Goal: Communication & Community: Answer question/provide support

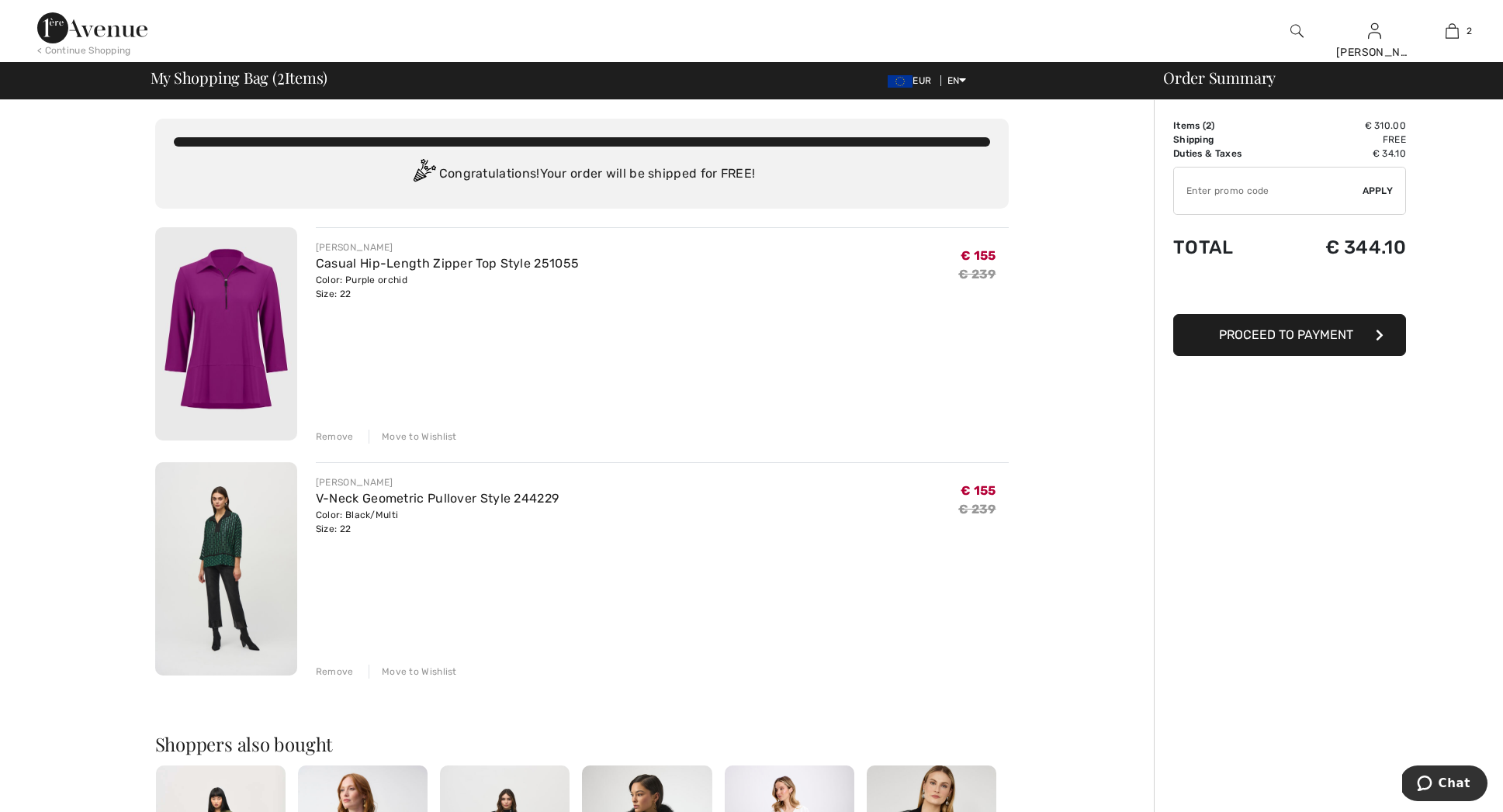
click at [1454, 785] on span "Chat" at bounding box center [1455, 783] width 32 height 14
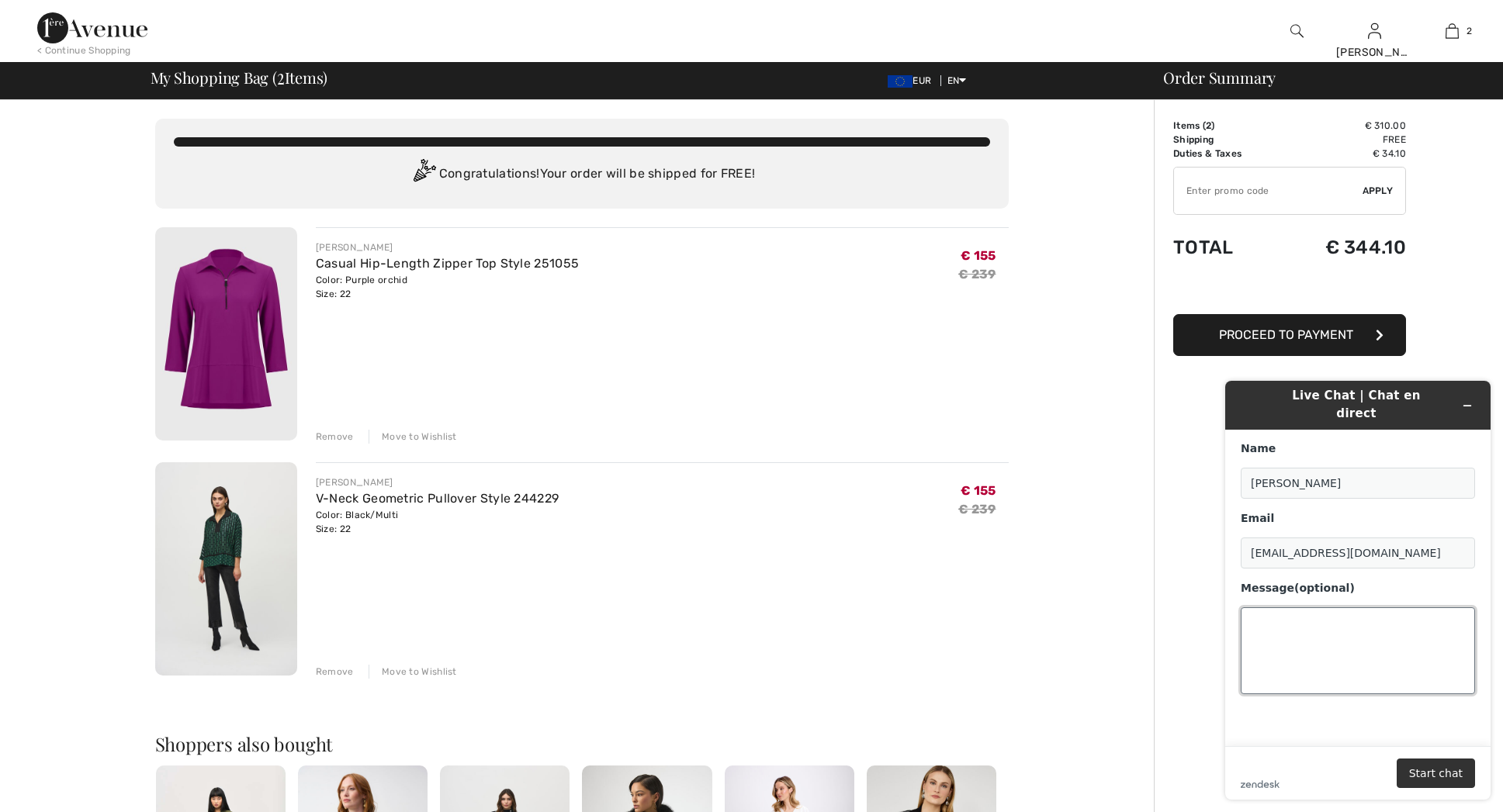
click at [1276, 625] on textarea "Message (optional)" at bounding box center [1358, 651] width 235 height 87
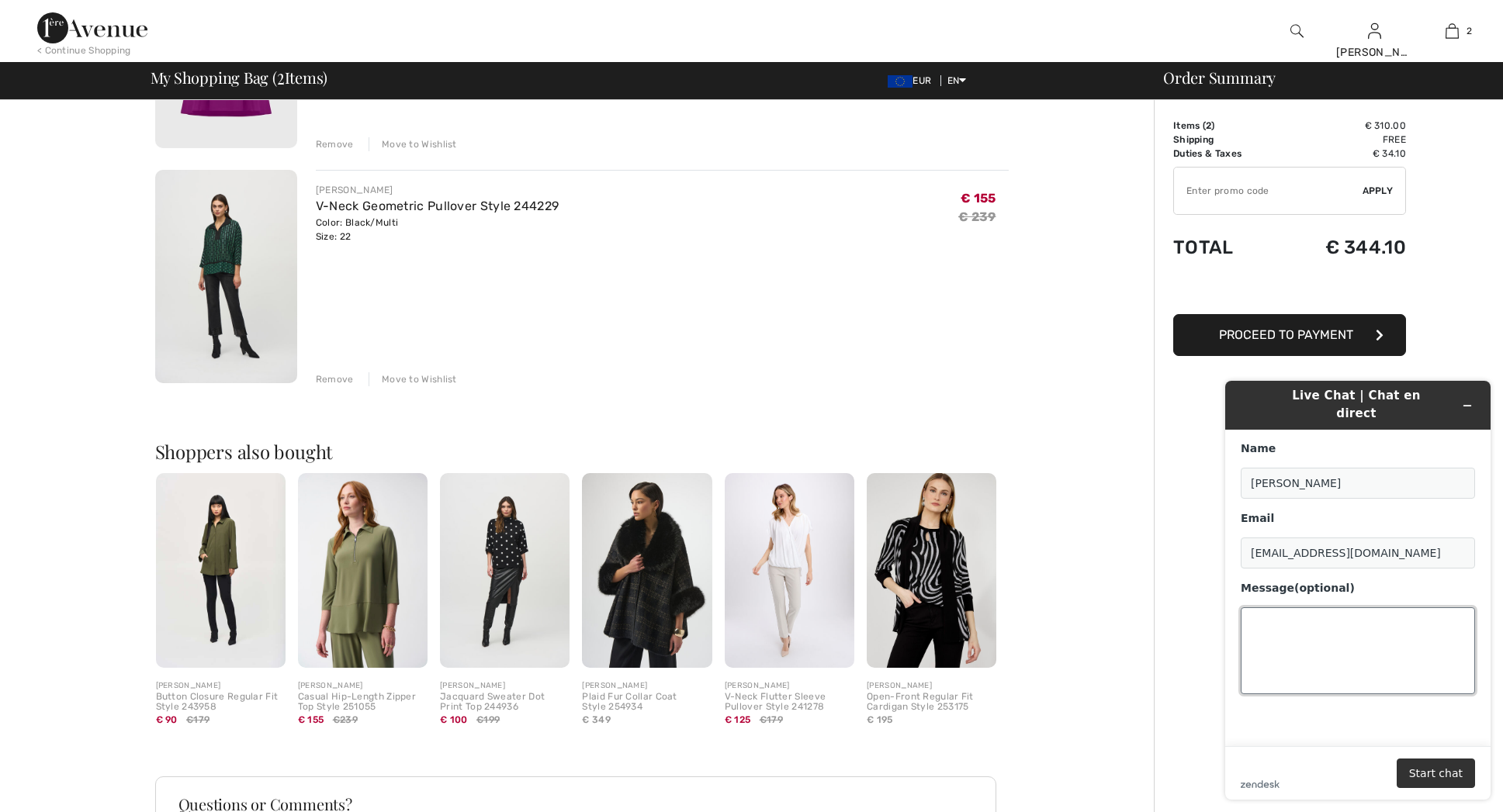
scroll to position [331, 0]
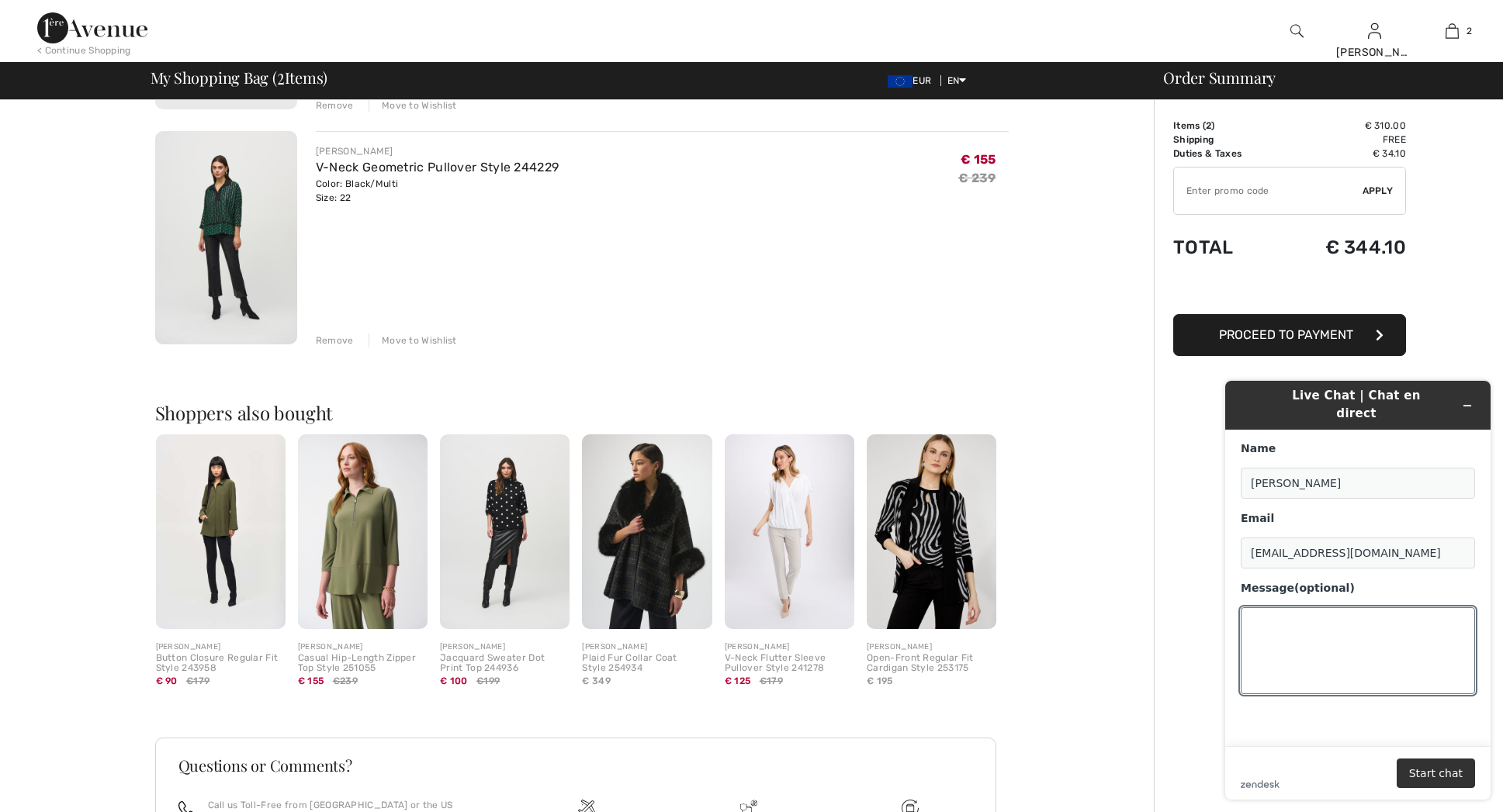
click at [1311, 769] on div "zendesk .cls-1{fill:#03363d;} Start chat" at bounding box center [1358, 773] width 235 height 30
click at [1428, 769] on button "Start chat" at bounding box center [1436, 773] width 79 height 30
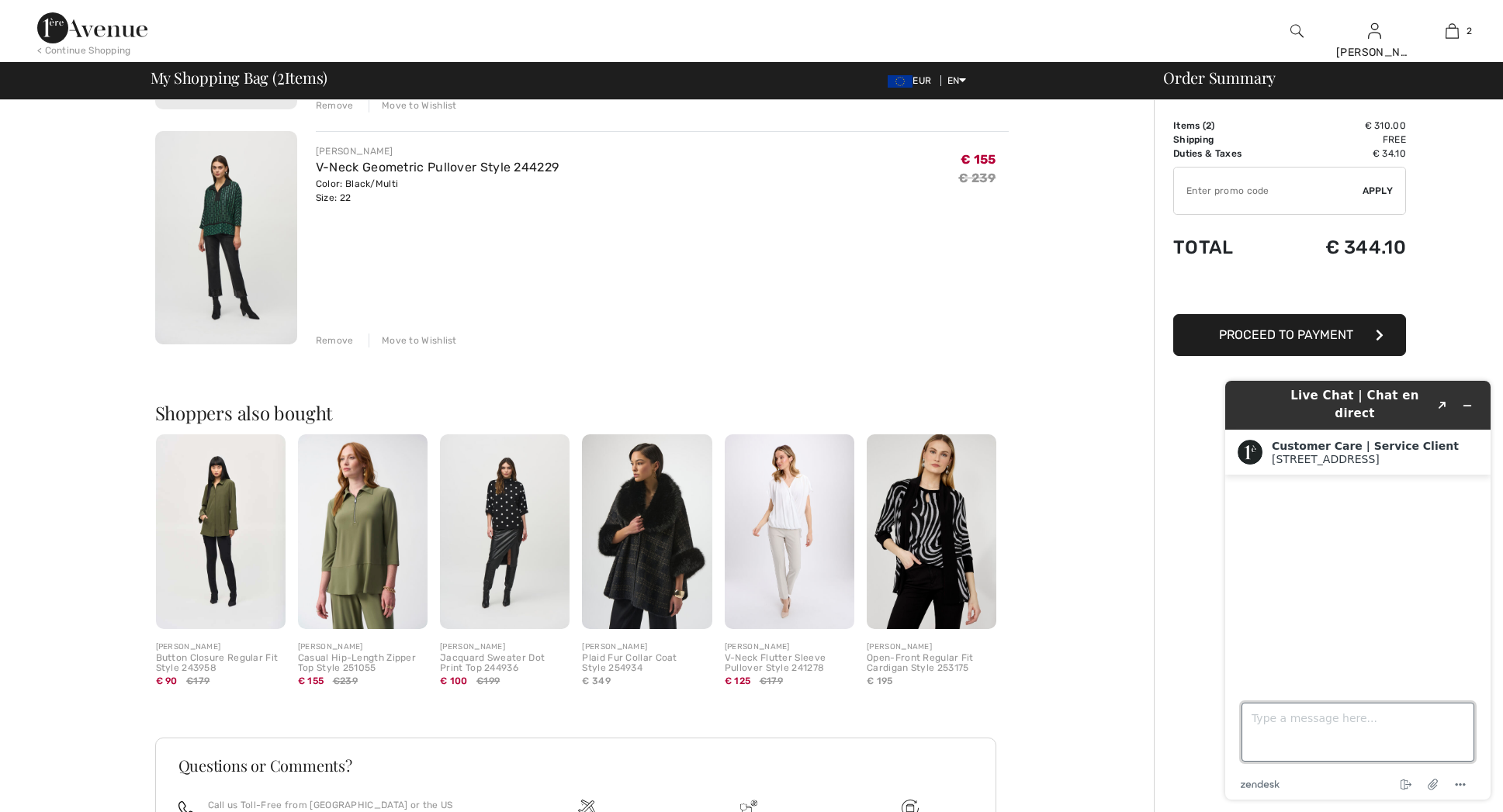
click at [1304, 741] on textarea "Type a message here..." at bounding box center [1358, 732] width 233 height 59
type textarea "Buonasera"
type textarea "L"
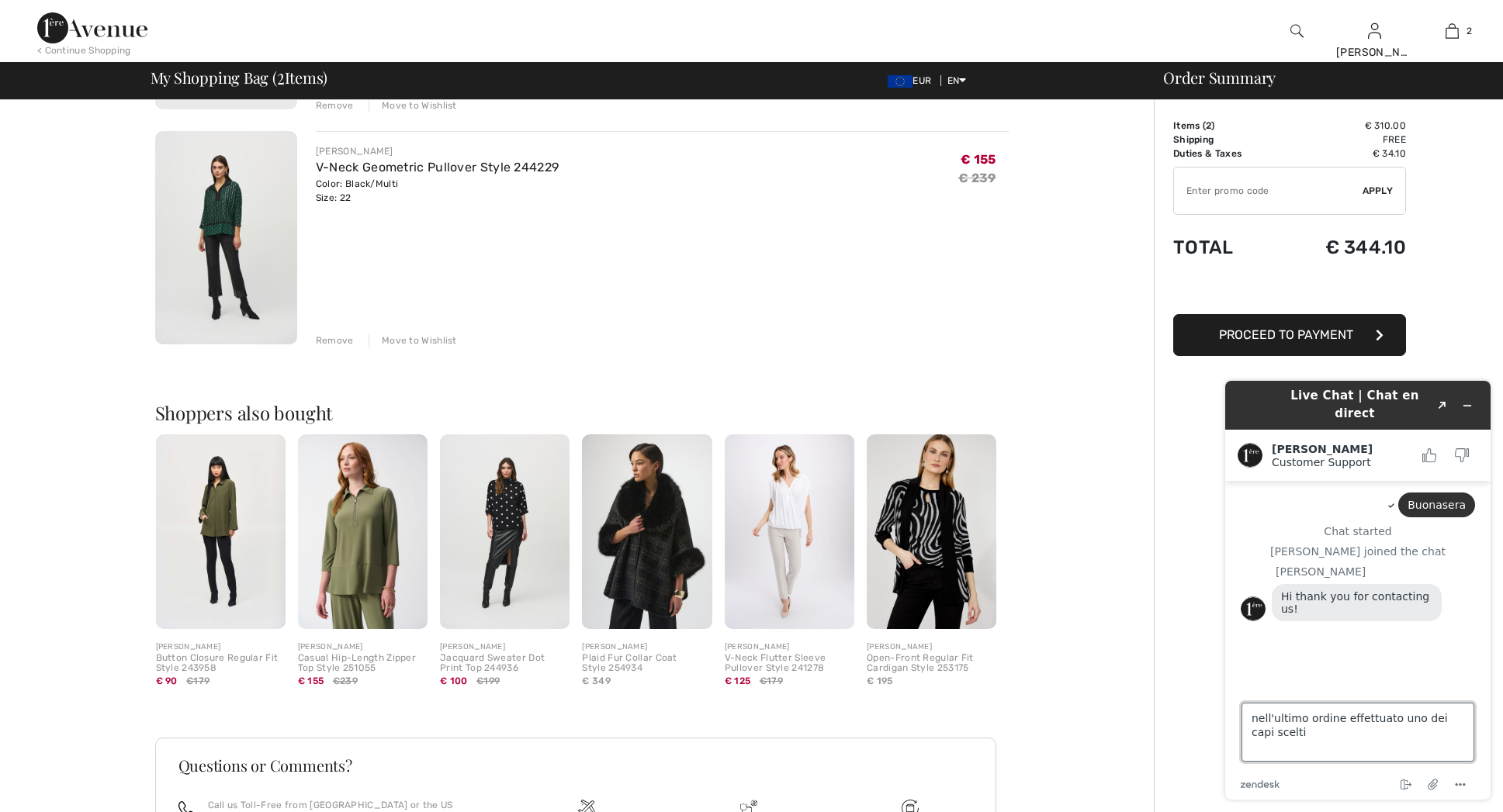
drag, startPoint x: 1252, startPoint y: 720, endPoint x: 1222, endPoint y: 720, distance: 30.0
click at [1247, 720] on textarea "nell'ultimo ordine effettuato uno dei capi scelti" at bounding box center [1358, 732] width 233 height 59
drag, startPoint x: 1433, startPoint y: 731, endPoint x: 1367, endPoint y: 804, distance: 98.4
click at [1433, 732] on textarea "mi è stato comunicato che nell'ultimo ordine effettuato uno dei capi scelti" at bounding box center [1358, 732] width 233 height 59
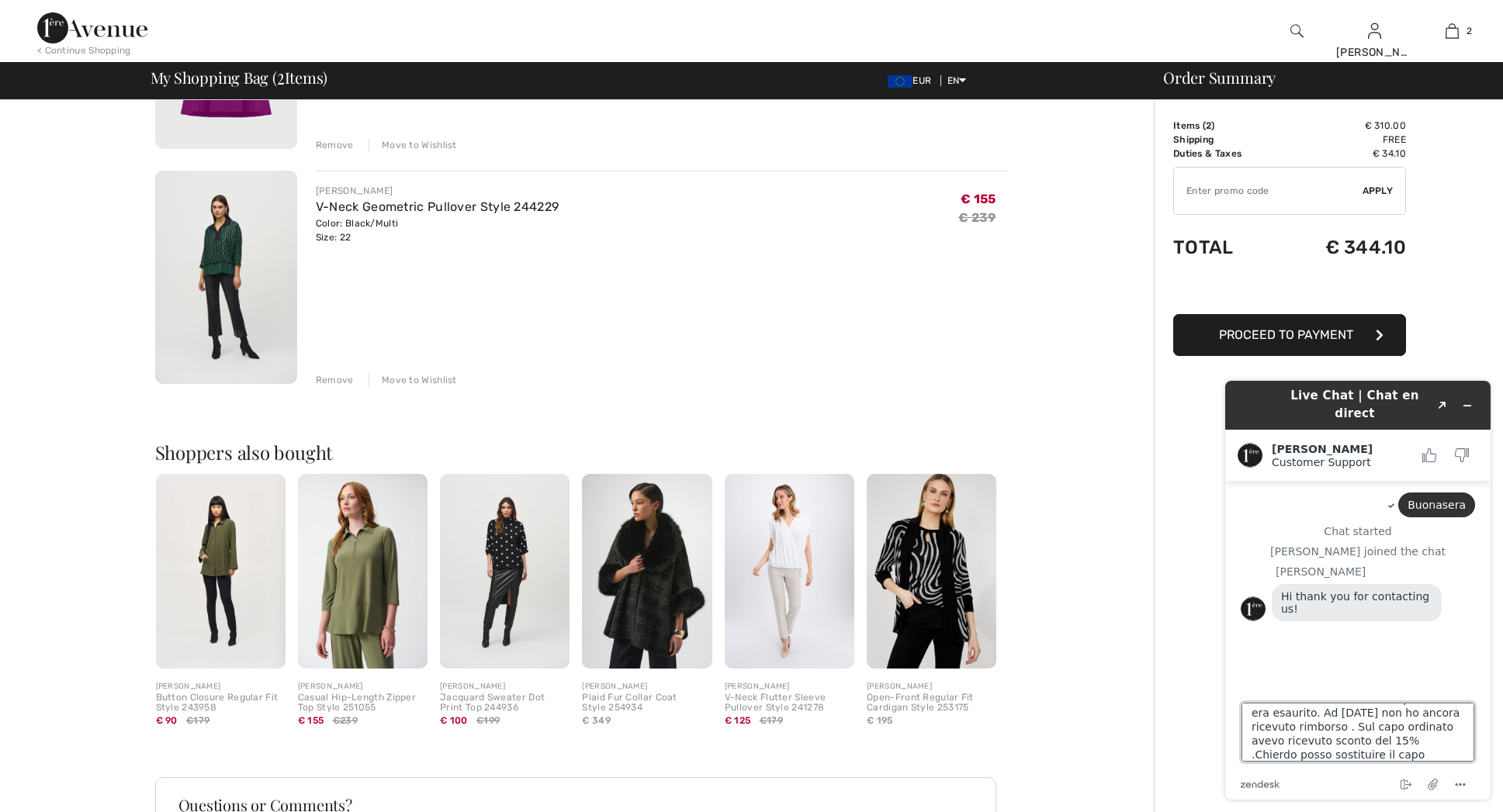
scroll to position [296, 0]
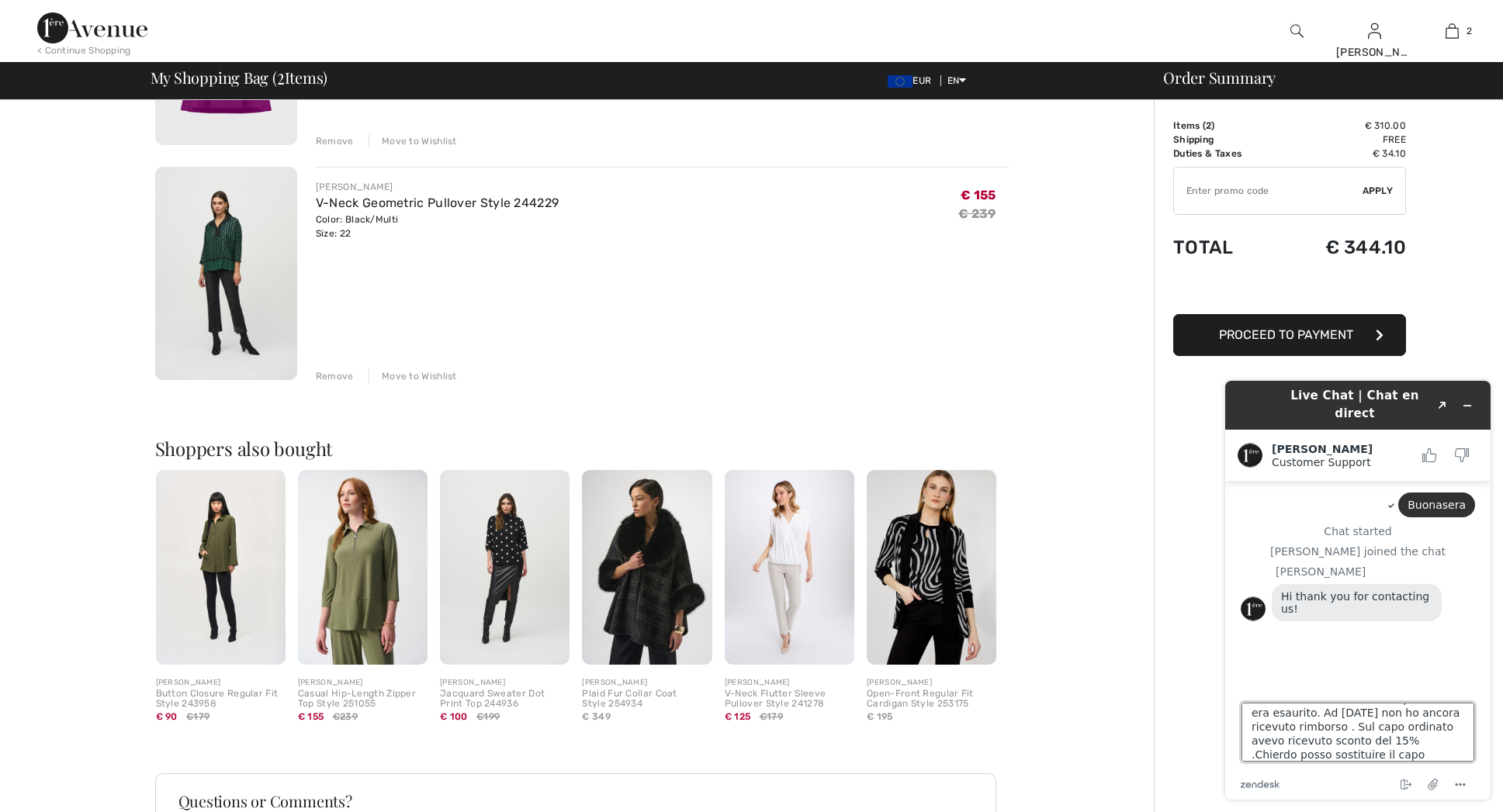
drag, startPoint x: 1410, startPoint y: 742, endPoint x: 1421, endPoint y: 801, distance: 60.0
click at [1411, 747] on textarea "mi è stato comunicato che nell'ultimo ordine effettuato uno dei capi scelti era…" at bounding box center [1358, 732] width 233 height 59
click at [1401, 752] on textarea "mi è stato comunicato che nell'ultimo ordine effettuato uno dei capi scelti era…" at bounding box center [1358, 732] width 233 height 59
drag, startPoint x: 1380, startPoint y: 743, endPoint x: 1425, endPoint y: 751, distance: 45.7
click at [1425, 751] on textarea "mi è stato comunicato che nell'ultimo ordine effettuato uno dei capi scelti era…" at bounding box center [1358, 732] width 233 height 59
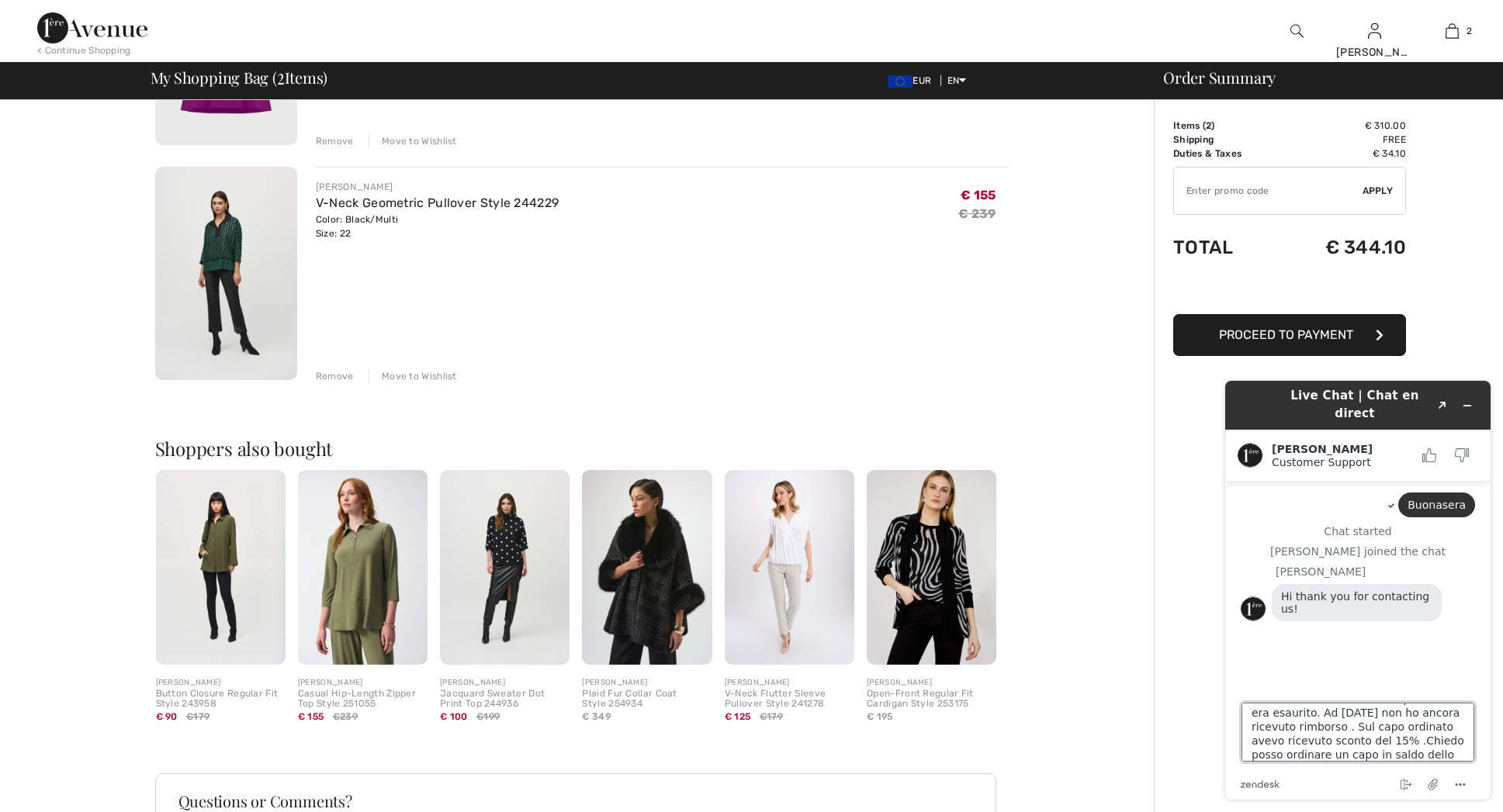
scroll to position [56, 0]
type textarea "mi è stato comunicato che nell'ultimo ordine effettuato uno dei capi scelti era…"
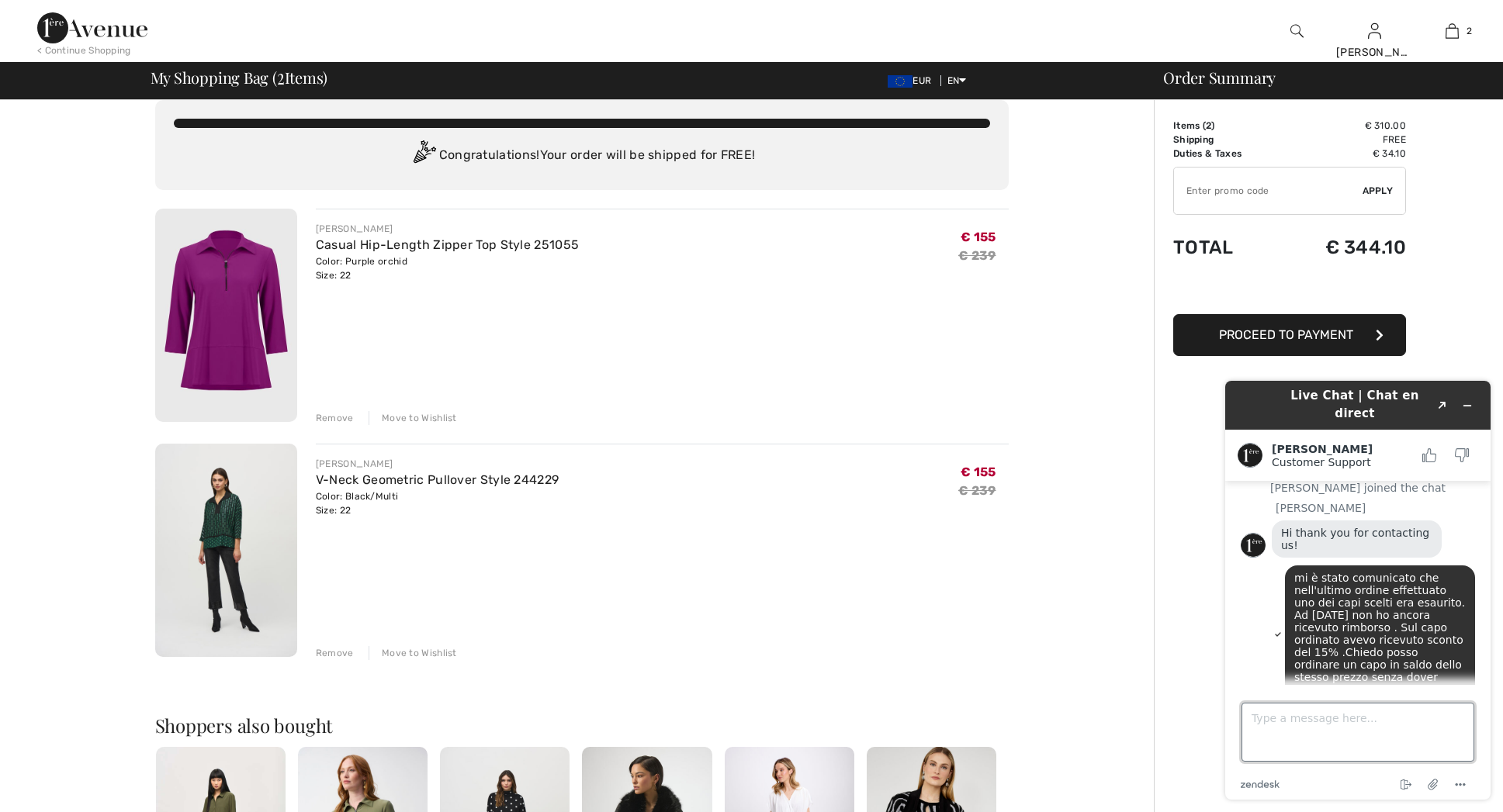
scroll to position [23, 0]
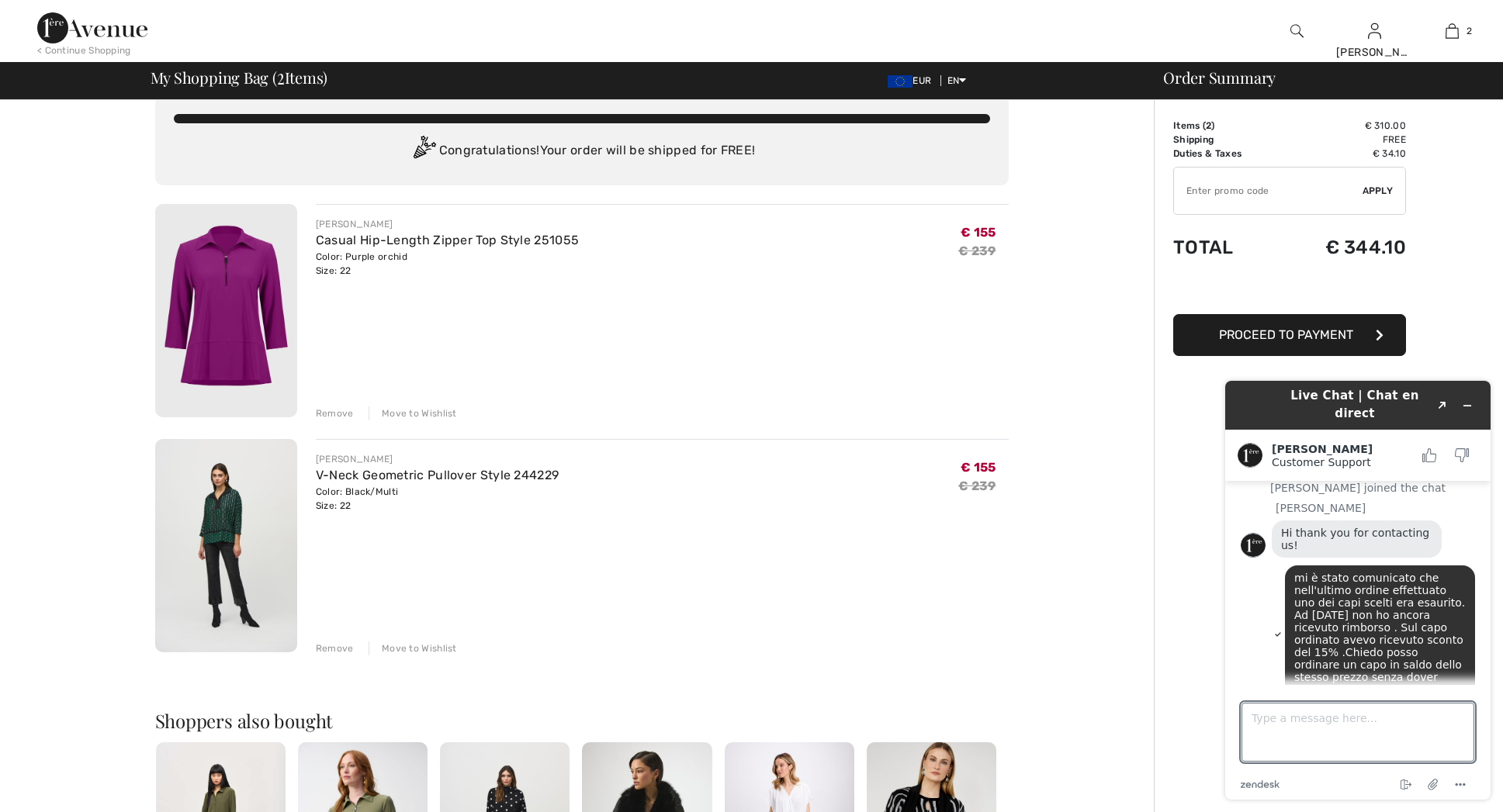
click at [331, 648] on div "Remove" at bounding box center [334, 648] width 38 height 14
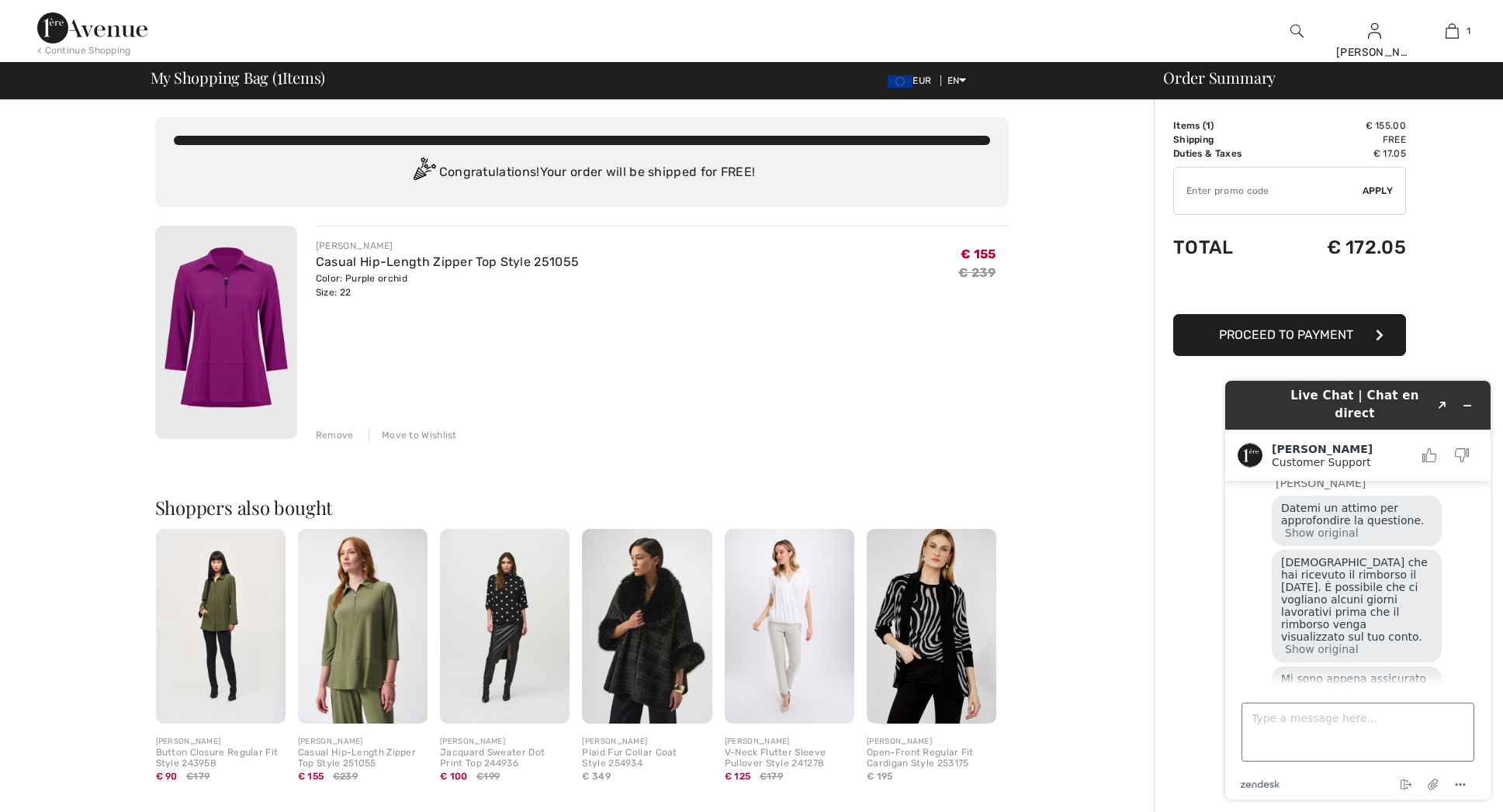
scroll to position [2, 0]
click at [1305, 741] on textarea "Type a message here..." at bounding box center [1358, 732] width 233 height 59
click at [1251, 739] on textarea "OK allora al momento attendo il rimborso." at bounding box center [1358, 732] width 233 height 59
drag, startPoint x: 1366, startPoint y: 736, endPoint x: 1224, endPoint y: 809, distance: 159.7
click at [1366, 736] on textarea "OK allora al momento attendo il rimborso..Potrei avere una comunicazione precisa" at bounding box center [1358, 732] width 233 height 59
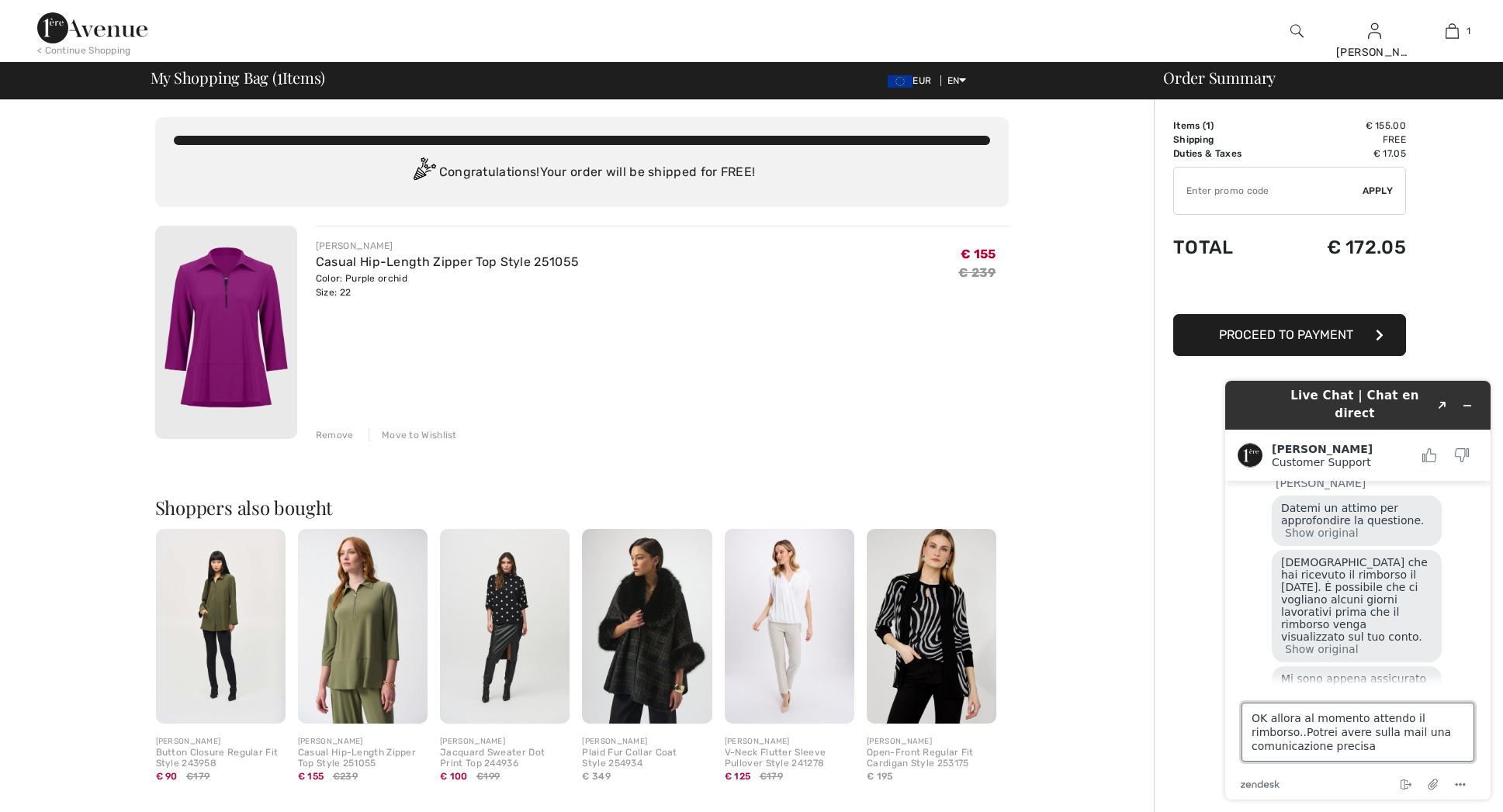
drag, startPoint x: 1375, startPoint y: 750, endPoint x: 1329, endPoint y: 786, distance: 58.4
click at [1375, 750] on textarea "OK allora al momento attendo il rimborso..Potrei avere sulla mail una comunicaz…" at bounding box center [1358, 732] width 233 height 59
click at [1289, 734] on textarea "OK allora al momento attendo il rimborso..Potrei avere sulla mail una comunicaz…" at bounding box center [1358, 732] width 233 height 59
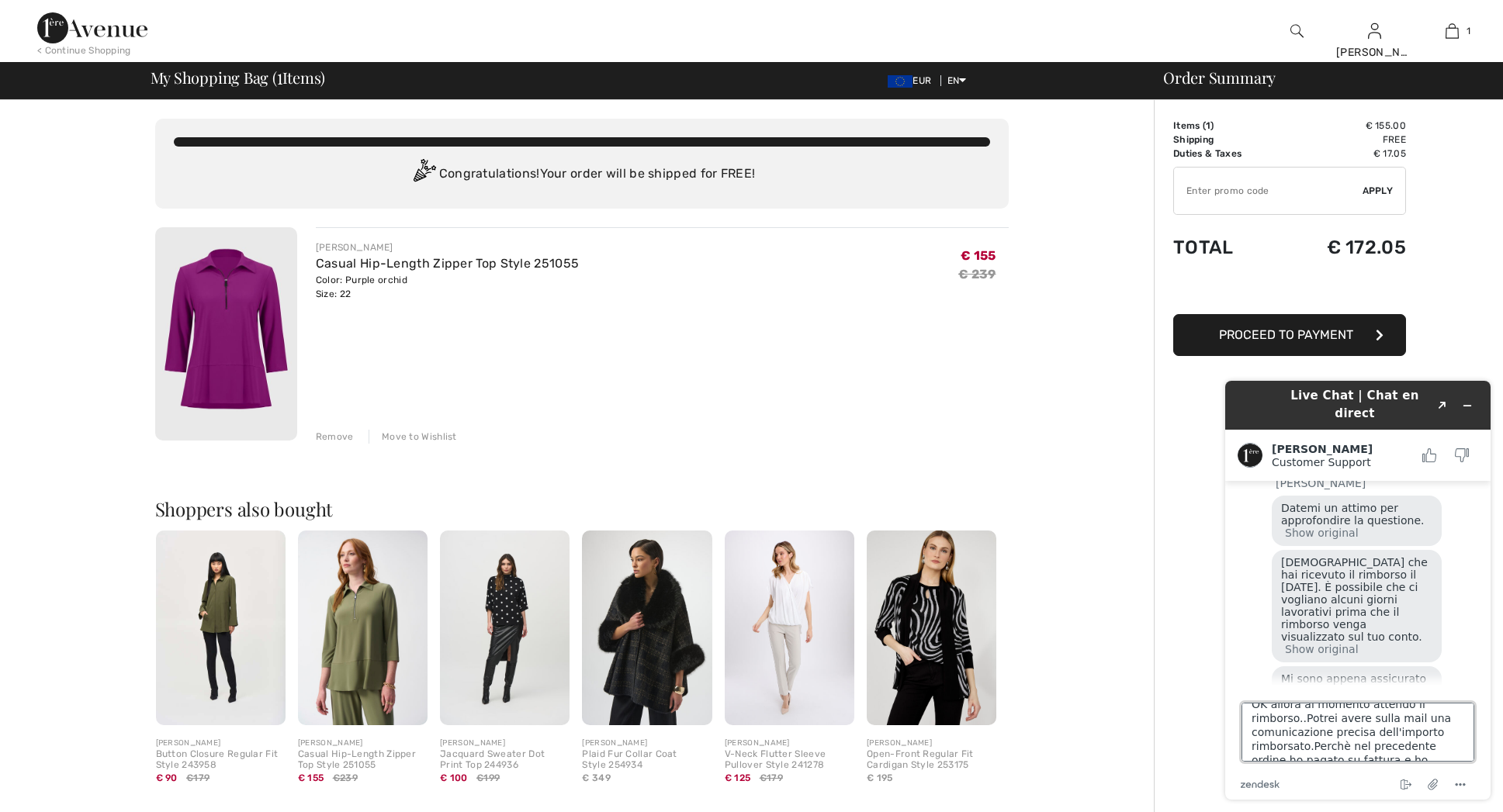
scroll to position [11, 0]
click at [1309, 751] on textarea "OK allora al momento attendo il rimborso..Potrei avere sulla mail una comunicaz…" at bounding box center [1358, 732] width 233 height 59
type textarea "OK allora al momento attendo il rimborso..Potrei avere sulla mail una comunicaz…"
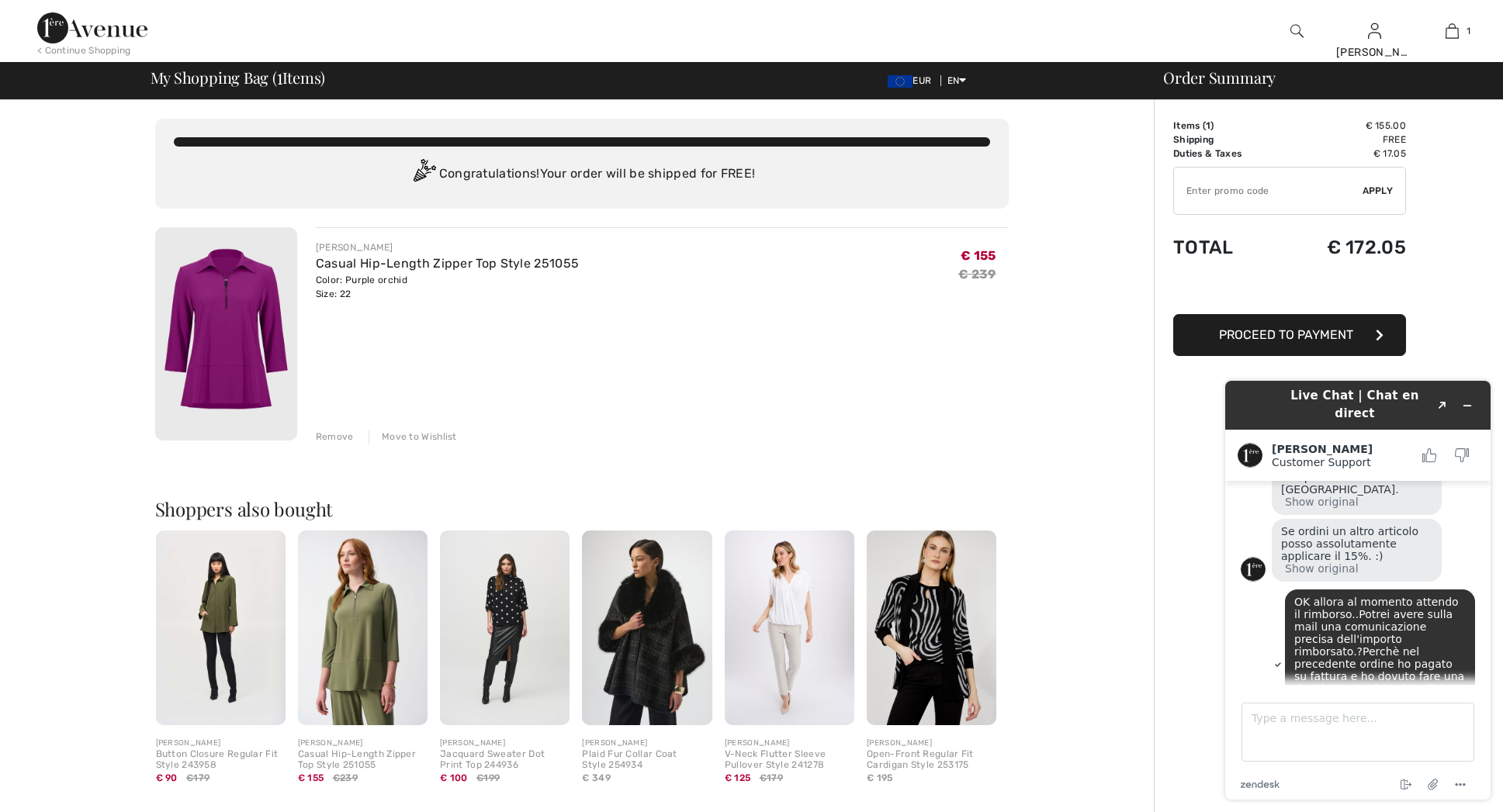
click at [234, 320] on img at bounding box center [226, 334] width 142 height 214
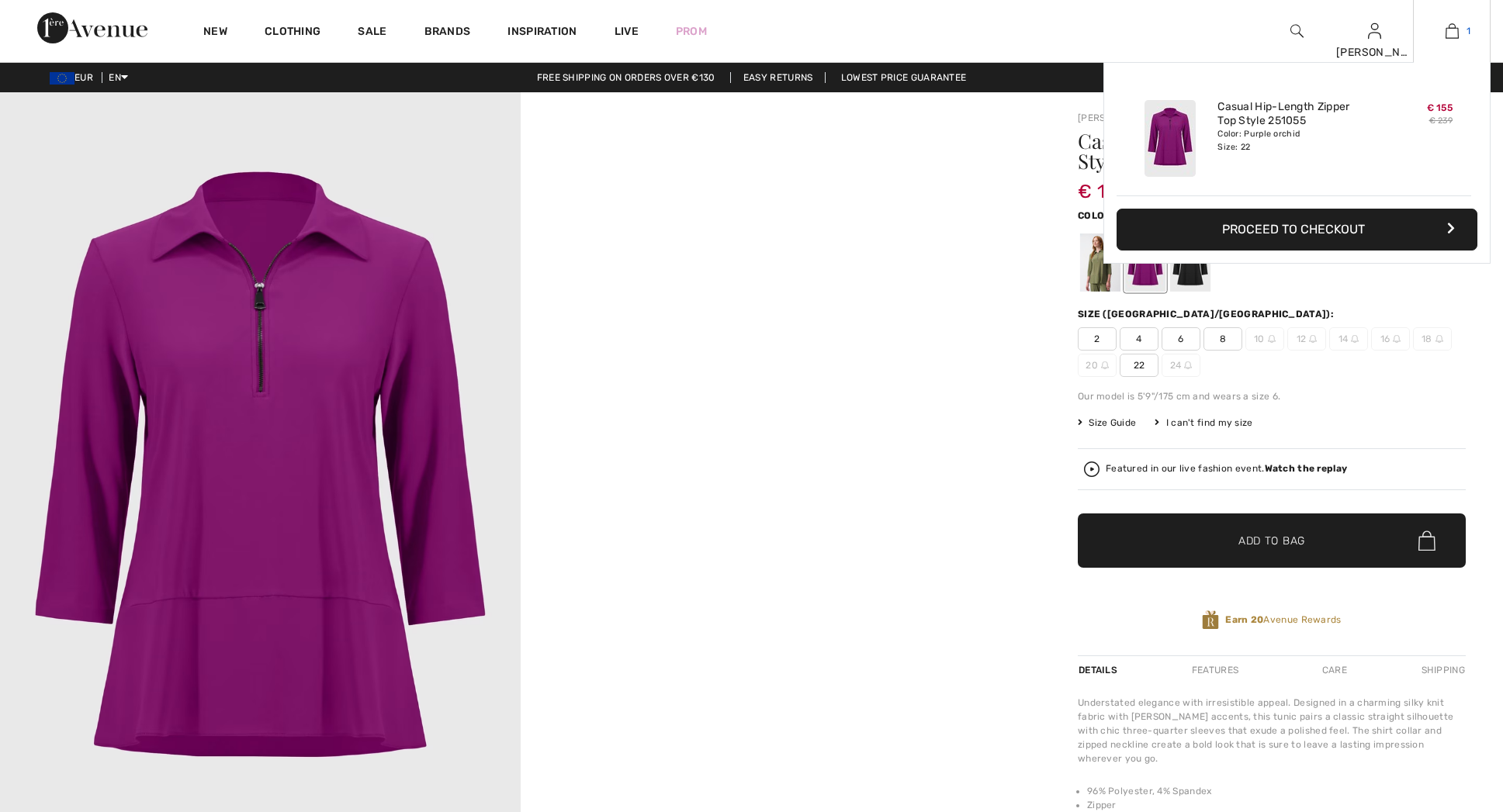
click at [1448, 33] on img at bounding box center [1452, 31] width 13 height 18
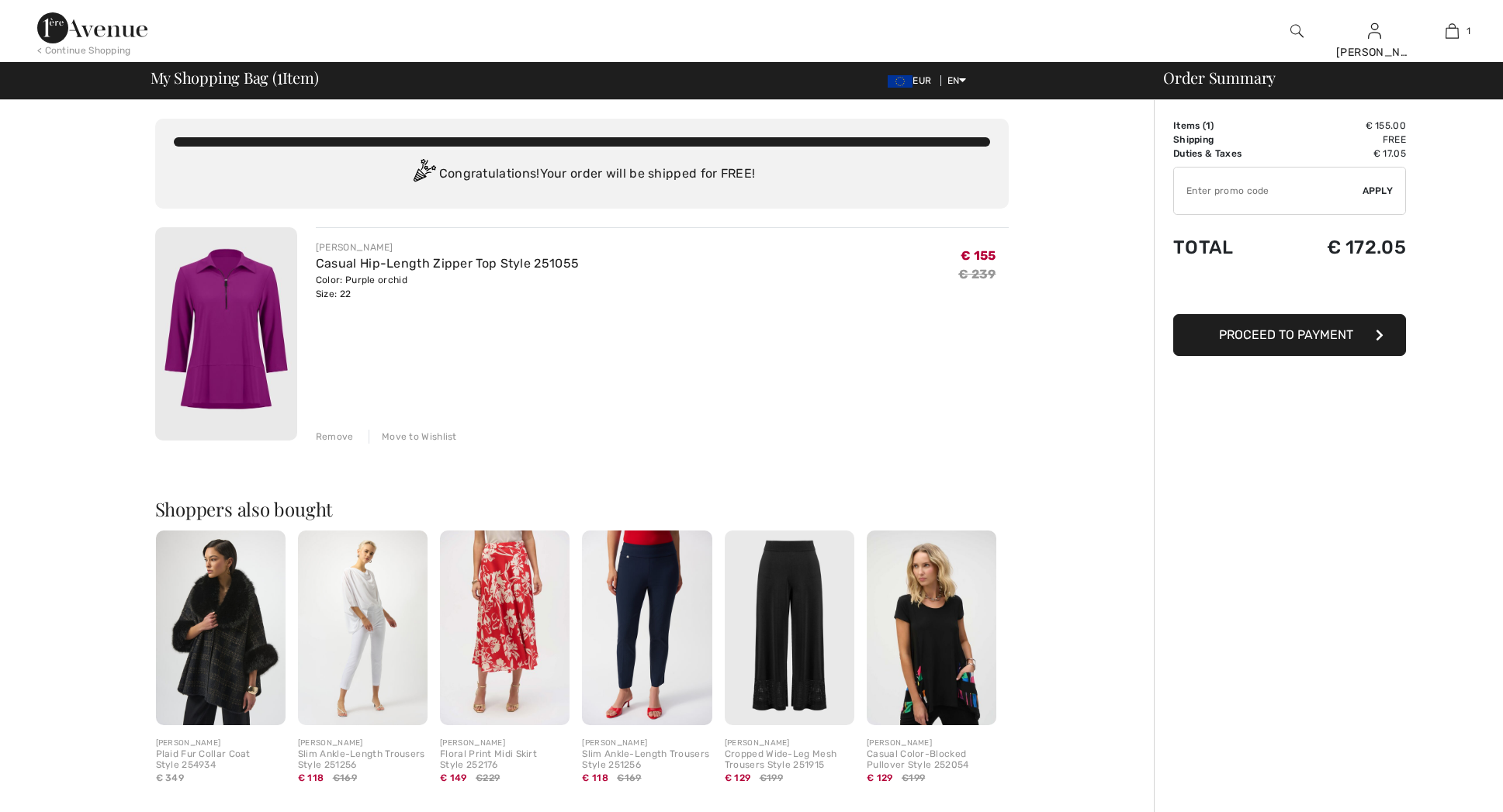
scroll to position [516, 0]
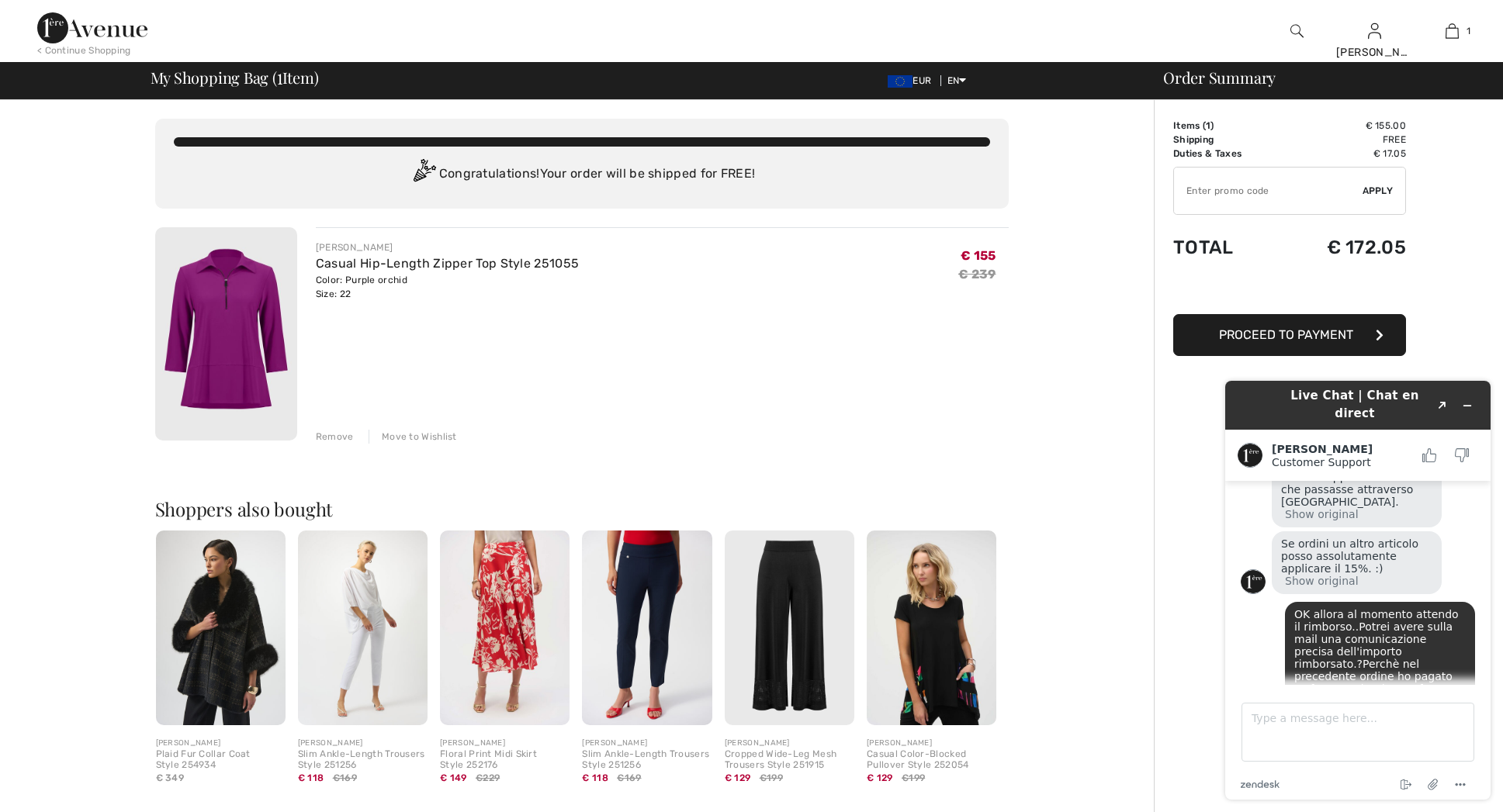
click at [1244, 201] on input "TEXT" at bounding box center [1268, 191] width 189 height 47
type input "EX15"
click at [1377, 188] on span "Apply" at bounding box center [1378, 190] width 31 height 14
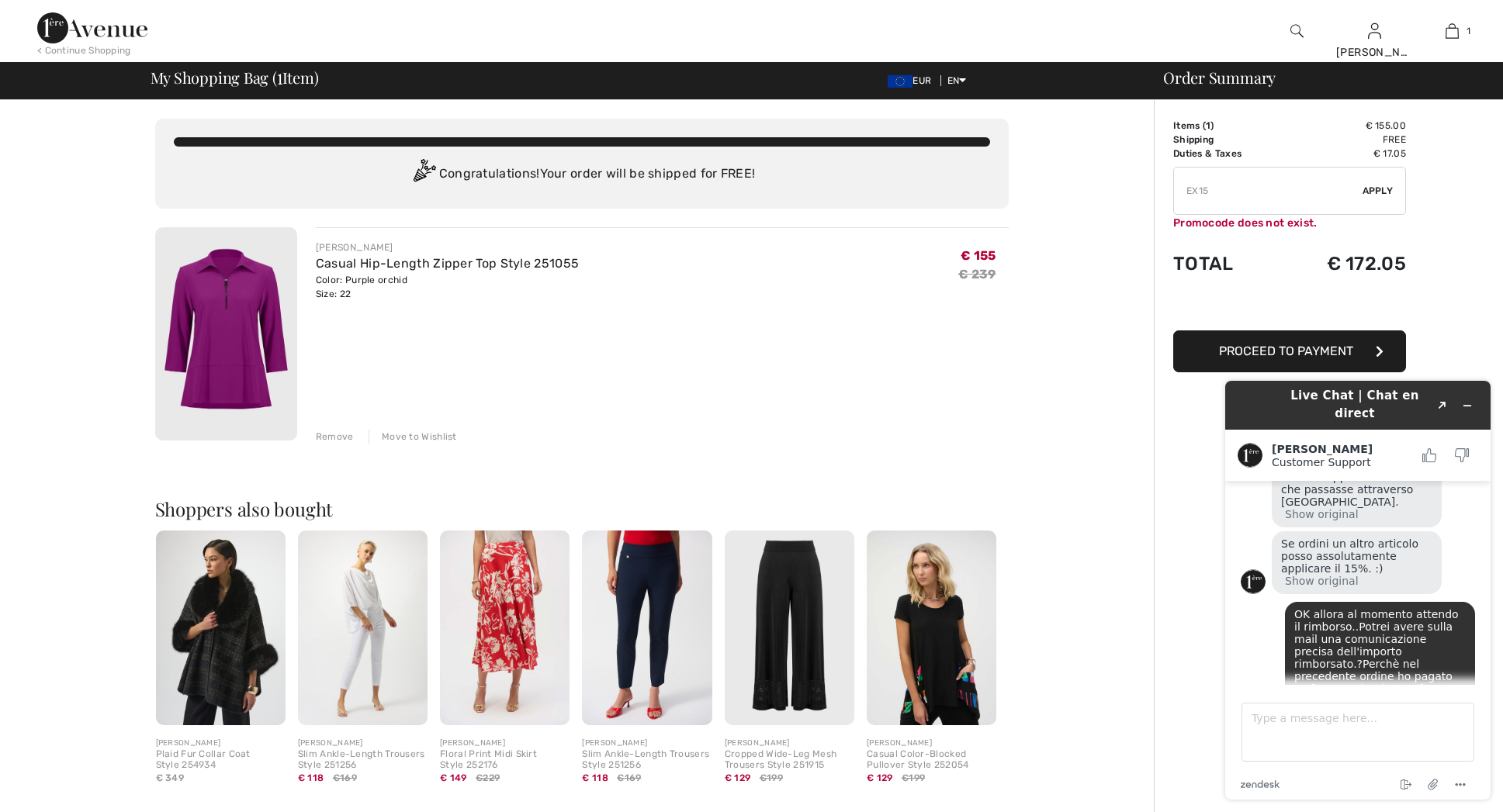
scroll to position [584, 0]
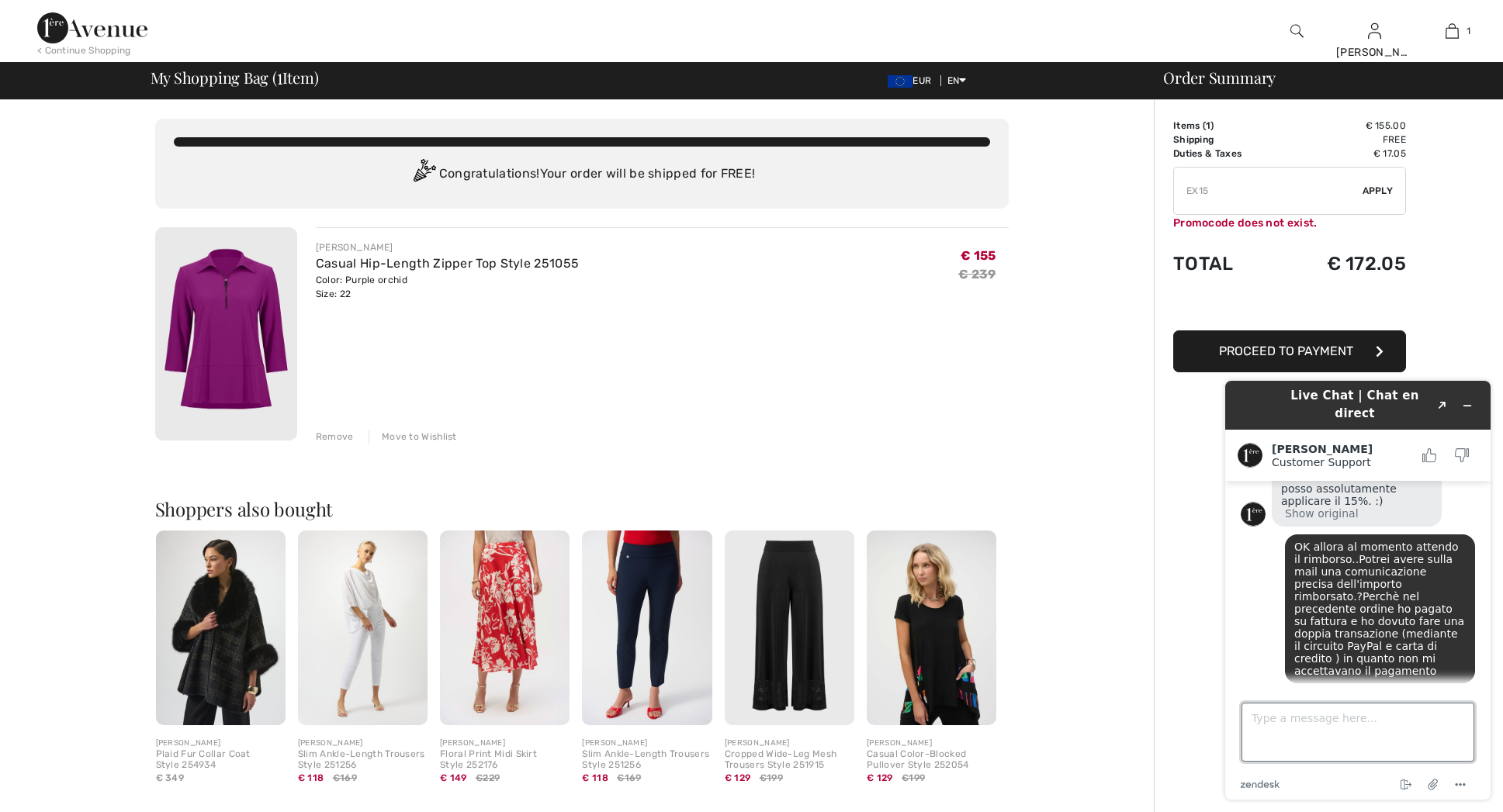
drag, startPoint x: 1250, startPoint y: 710, endPoint x: 1220, endPoint y: 713, distance: 30.1
click at [1250, 711] on textarea "Type a message here..." at bounding box center [1358, 732] width 233 height 59
type textarea "GRAZIE"
